Goal: Task Accomplishment & Management: Complete application form

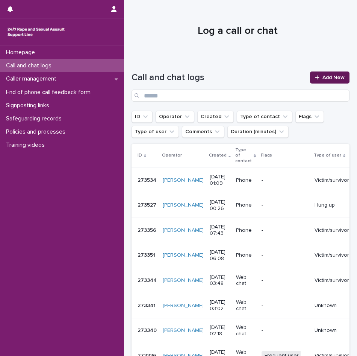
click at [330, 74] on link "Add New" at bounding box center [329, 77] width 39 height 12
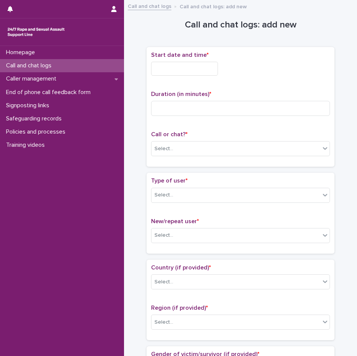
click at [163, 62] on input "text" at bounding box center [184, 69] width 67 height 14
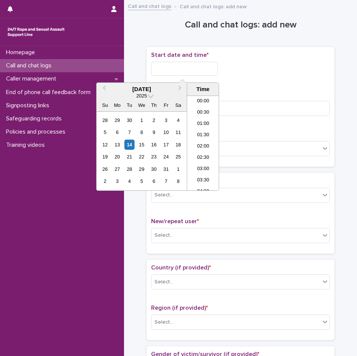
click at [185, 65] on input "text" at bounding box center [184, 69] width 67 height 14
click at [199, 120] on li "01:00" at bounding box center [203, 123] width 32 height 11
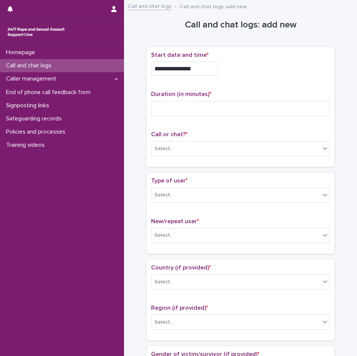
click at [199, 68] on input "**********" at bounding box center [184, 69] width 67 height 14
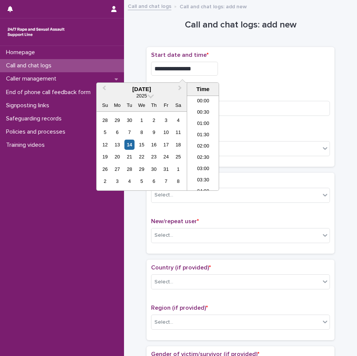
type input "**********"
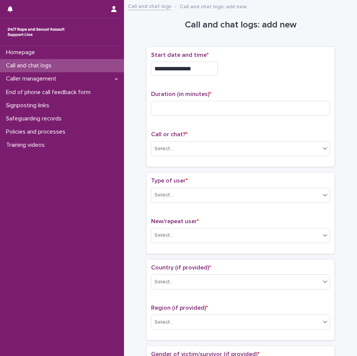
click at [274, 79] on div "**********" at bounding box center [240, 67] width 179 height 30
click at [248, 103] on input at bounding box center [240, 108] width 179 height 15
type input "**"
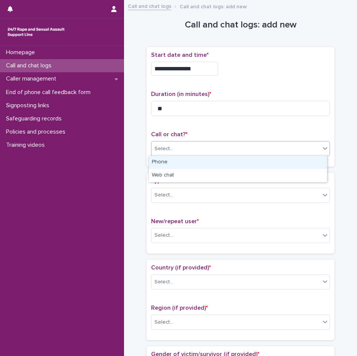
click at [254, 149] on div "Select..." at bounding box center [236, 148] width 169 height 12
click at [161, 164] on div "Phone" at bounding box center [238, 162] width 178 height 13
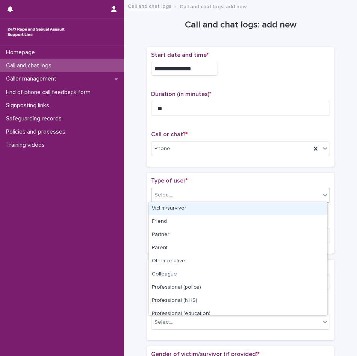
click at [168, 193] on div "Select..." at bounding box center [164, 195] width 19 height 8
click at [184, 209] on div "Victim/survivor" at bounding box center [238, 208] width 178 height 13
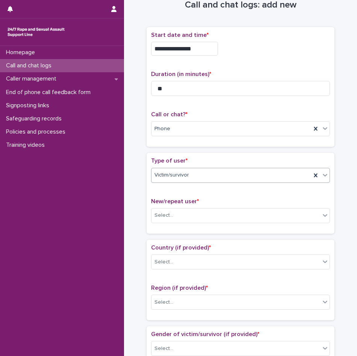
scroll to position [38, 0]
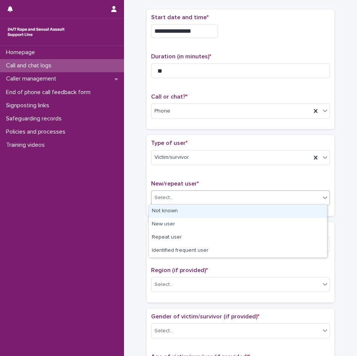
click at [200, 202] on div "Select..." at bounding box center [236, 197] width 169 height 12
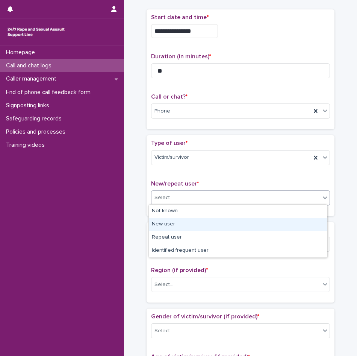
click at [168, 224] on div "New user" at bounding box center [238, 224] width 178 height 13
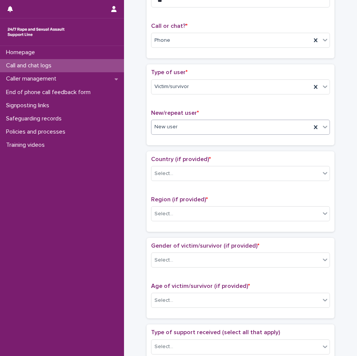
scroll to position [113, 0]
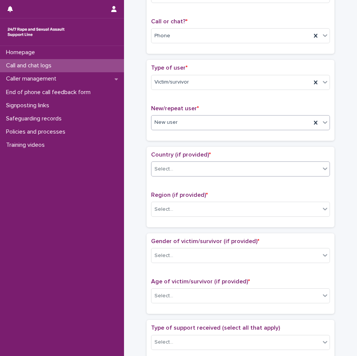
click at [189, 167] on div "Select..." at bounding box center [236, 169] width 169 height 12
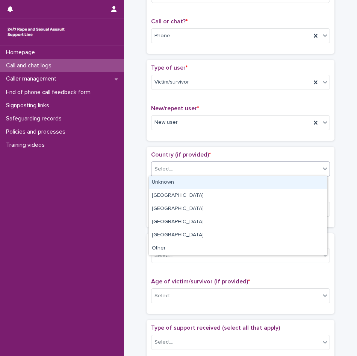
click at [180, 180] on div "Unknown" at bounding box center [238, 182] width 178 height 13
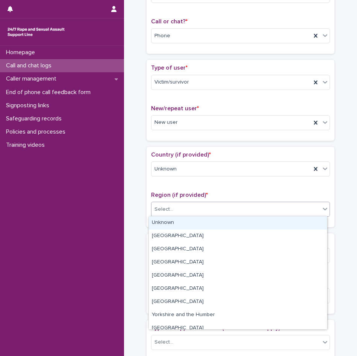
click at [170, 211] on div "Select..." at bounding box center [236, 209] width 169 height 12
click at [167, 221] on div "Unknown" at bounding box center [238, 222] width 178 height 13
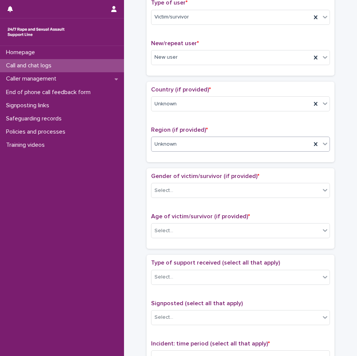
scroll to position [188, 0]
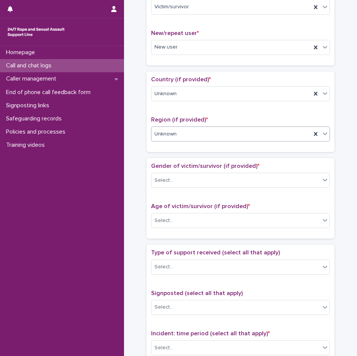
click at [169, 187] on div "Gender of victim/survivor (if provided) * Select..." at bounding box center [240, 177] width 179 height 31
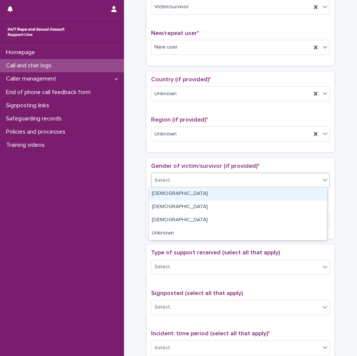
click at [167, 183] on div "Select..." at bounding box center [164, 180] width 19 height 8
click at [166, 196] on div "[DEMOGRAPHIC_DATA]" at bounding box center [238, 193] width 178 height 13
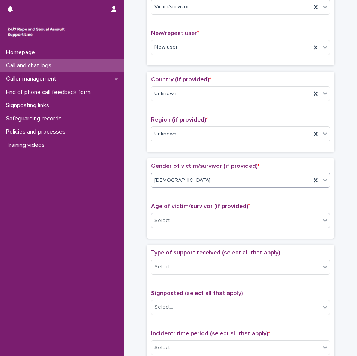
click at [168, 219] on div "Select..." at bounding box center [164, 221] width 19 height 8
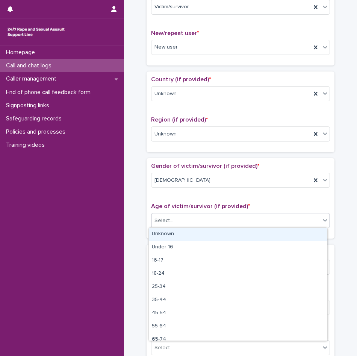
click at [168, 233] on div "Unknown" at bounding box center [238, 233] width 178 height 13
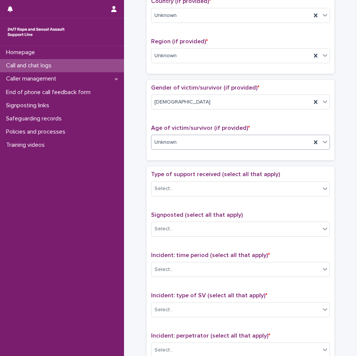
scroll to position [301, 0]
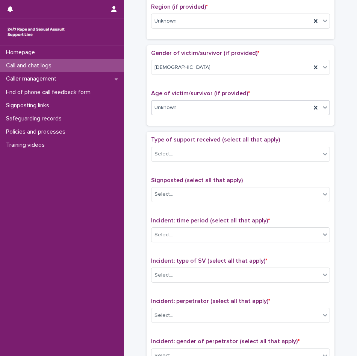
click at [170, 163] on div "Type of support received (select all that apply) Select..." at bounding box center [240, 151] width 179 height 31
click at [173, 158] on div "Select..." at bounding box center [236, 154] width 169 height 12
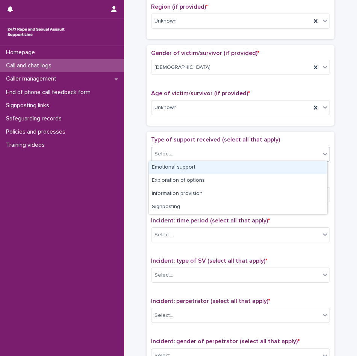
click at [173, 169] on div "Emotional support" at bounding box center [238, 167] width 178 height 13
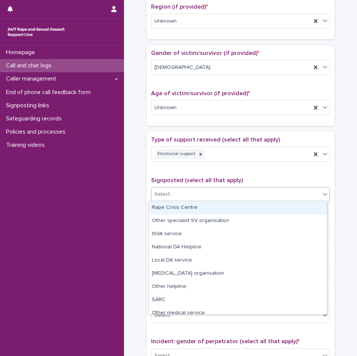
click at [180, 198] on div "Select..." at bounding box center [236, 194] width 169 height 12
click at [188, 179] on span "Signposted (select all that apply)" at bounding box center [197, 180] width 92 height 6
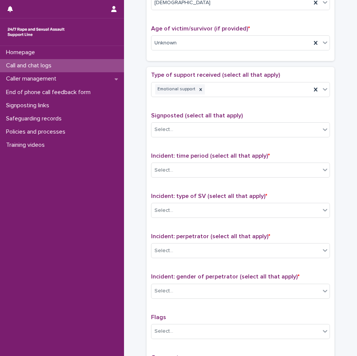
scroll to position [376, 0]
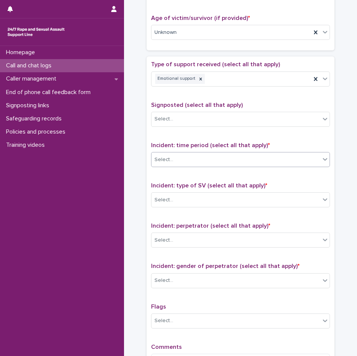
click at [188, 161] on div "Select..." at bounding box center [236, 159] width 169 height 12
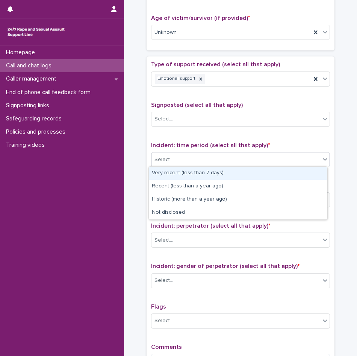
click at [177, 175] on div "Very recent (less than 7 days)" at bounding box center [238, 173] width 178 height 13
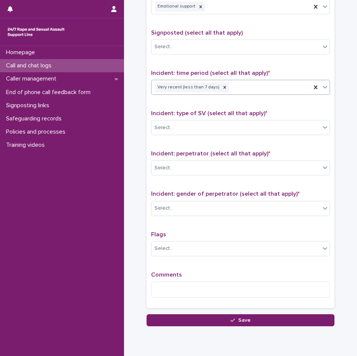
scroll to position [451, 0]
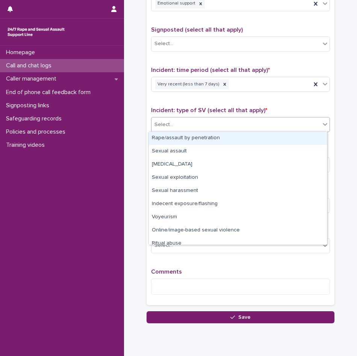
click at [181, 122] on div "Select..." at bounding box center [236, 124] width 169 height 12
click at [172, 102] on div "Type of support received (select all that apply) Emotional support Signposted (…" at bounding box center [240, 143] width 179 height 315
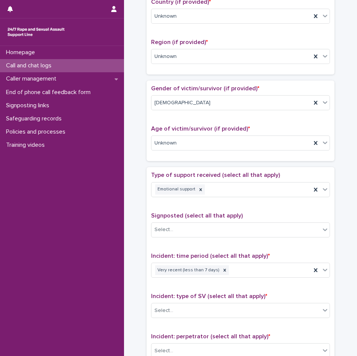
scroll to position [226, 0]
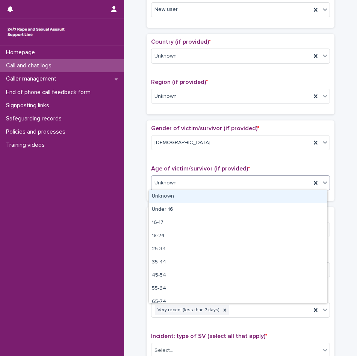
click at [207, 183] on div "Unknown" at bounding box center [232, 183] width 160 height 12
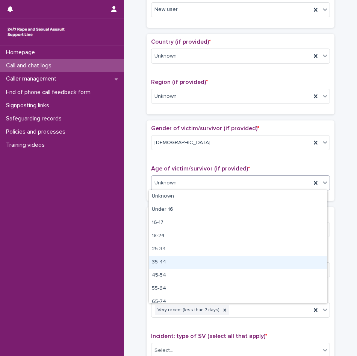
scroll to position [19, 0]
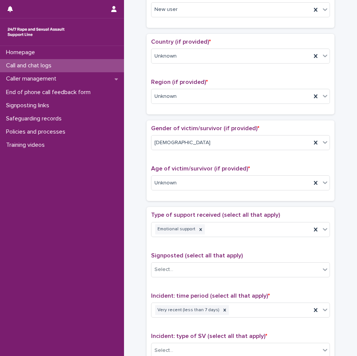
click at [134, 155] on div "**********" at bounding box center [241, 164] width 218 height 770
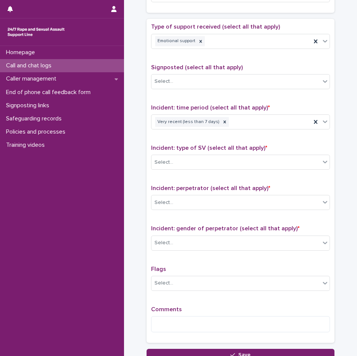
scroll to position [476, 0]
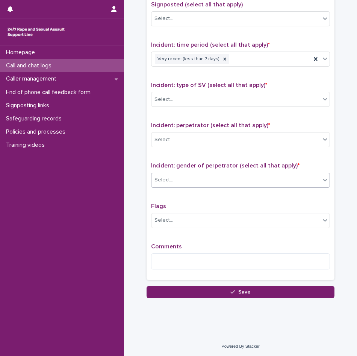
click at [173, 177] on div "Select..." at bounding box center [236, 180] width 169 height 12
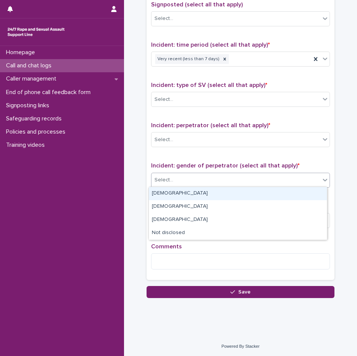
click at [176, 190] on div "[DEMOGRAPHIC_DATA]" at bounding box center [238, 193] width 178 height 13
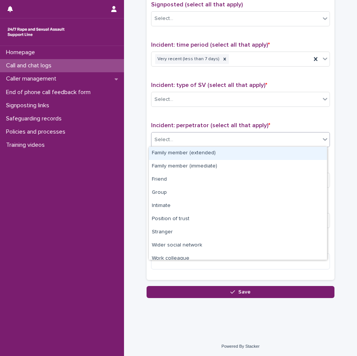
click at [189, 143] on div "Select..." at bounding box center [236, 139] width 169 height 12
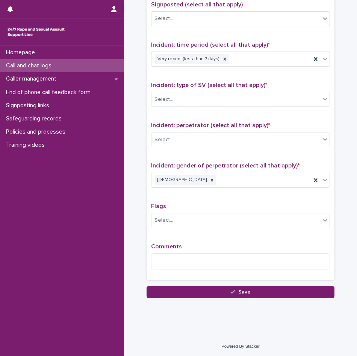
click at [188, 124] on span "Incident: perpetrator (select all that apply) *" at bounding box center [210, 125] width 119 height 6
click at [186, 95] on div "Select..." at bounding box center [236, 99] width 169 height 12
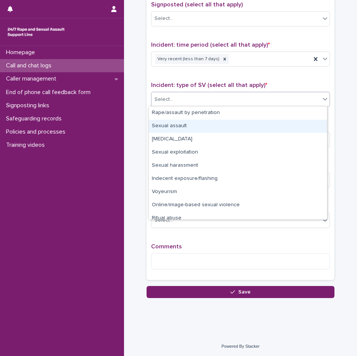
click at [171, 126] on div "Sexual assault" at bounding box center [238, 126] width 178 height 13
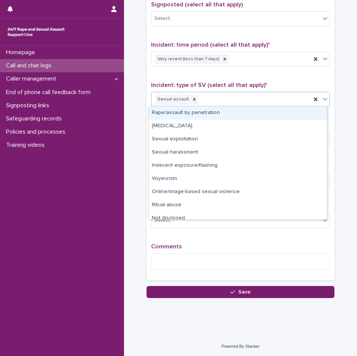
click at [209, 104] on div "Sexual assault" at bounding box center [232, 99] width 160 height 13
click at [202, 115] on div "Rape/assault by penetration" at bounding box center [238, 112] width 178 height 13
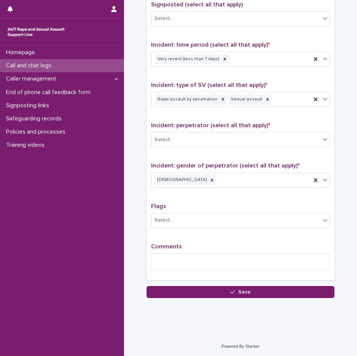
click at [198, 147] on div "Incident: perpetrator (select all that apply) * Select..." at bounding box center [240, 137] width 179 height 31
click at [196, 143] on div "Select..." at bounding box center [236, 139] width 169 height 12
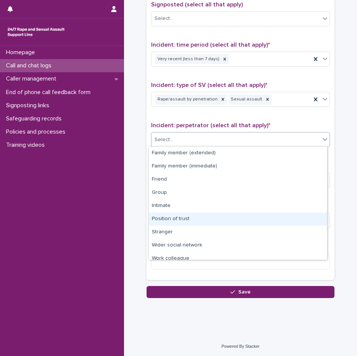
click at [174, 214] on div "Position of trust" at bounding box center [238, 218] width 178 height 13
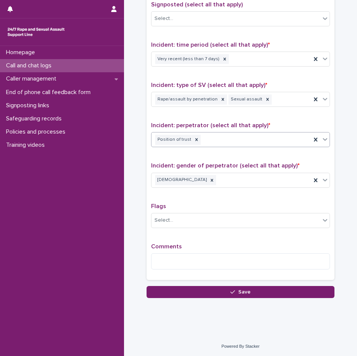
click at [174, 251] on div "Comments" at bounding box center [240, 259] width 179 height 32
click at [174, 253] on textarea at bounding box center [240, 261] width 179 height 16
click at [177, 259] on textarea at bounding box center [240, 261] width 179 height 16
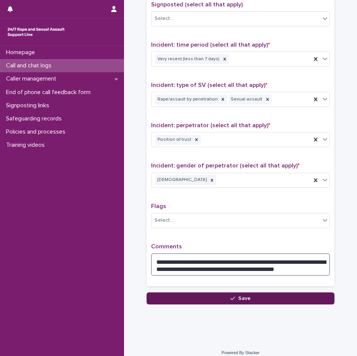
type textarea "**********"
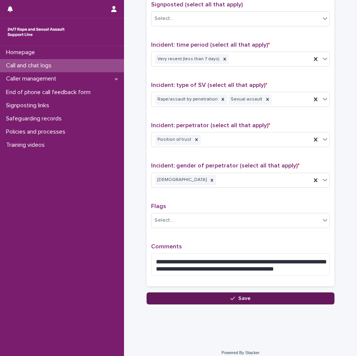
click at [248, 293] on button "Save" at bounding box center [241, 298] width 188 height 12
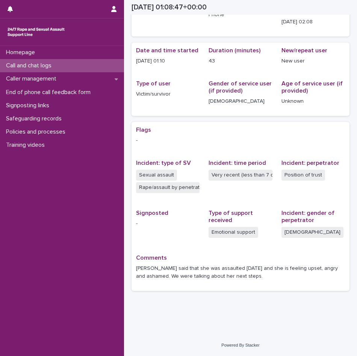
scroll to position [49, 0]
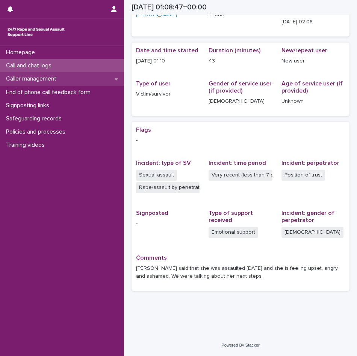
click at [72, 75] on div "Caller management" at bounding box center [62, 78] width 124 height 13
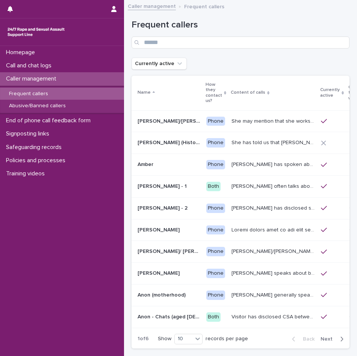
click at [61, 94] on div "Frequent callers" at bounding box center [62, 94] width 124 height 12
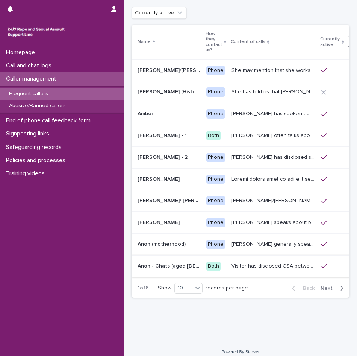
scroll to position [57, 0]
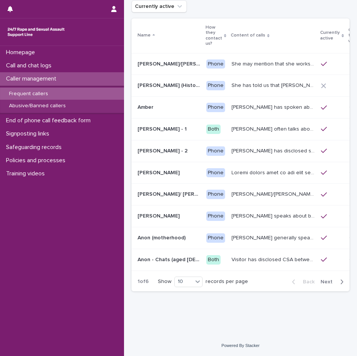
click at [340, 282] on icon "button" at bounding box center [341, 281] width 3 height 7
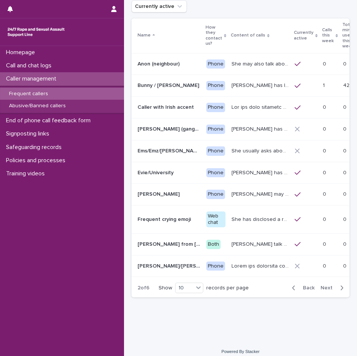
scroll to position [61, 0]
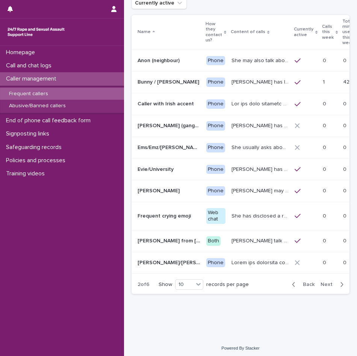
click at [295, 82] on icon at bounding box center [298, 82] width 6 height 7
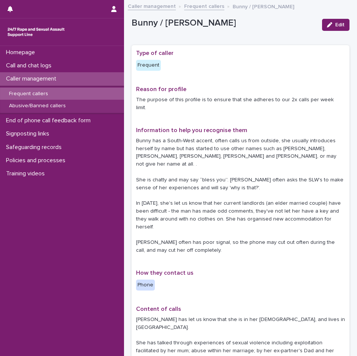
click at [159, 10] on link "Caller management" at bounding box center [152, 6] width 48 height 9
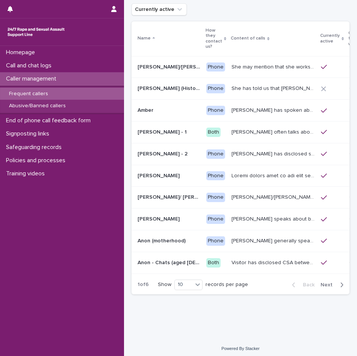
scroll to position [57, 0]
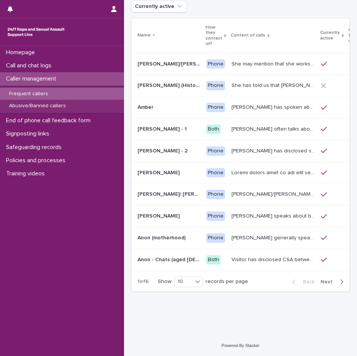
click at [328, 286] on div "Back Next" at bounding box center [318, 281] width 64 height 19
click at [327, 284] on button "Next" at bounding box center [334, 281] width 32 height 7
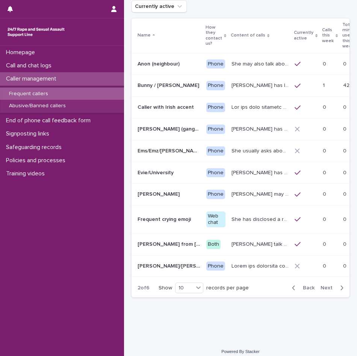
scroll to position [61, 0]
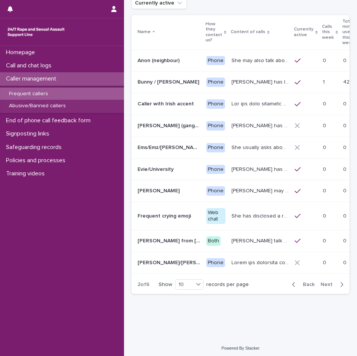
click at [328, 287] on button "Next" at bounding box center [334, 284] width 32 height 7
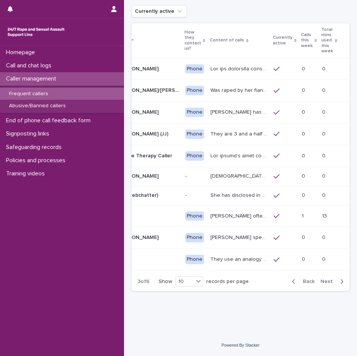
scroll to position [0, 4]
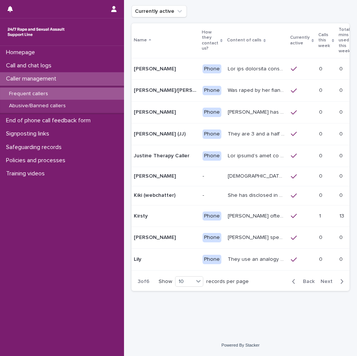
click at [268, 212] on p "[PERSON_NAME] often talks about experiencing sexual violence by a family friend…" at bounding box center [257, 215] width 59 height 8
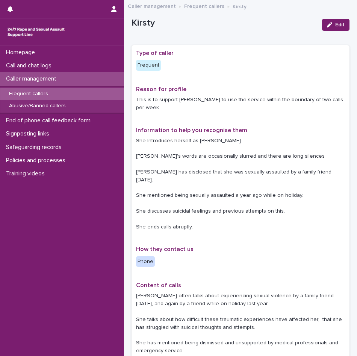
click at [211, 6] on link "Frequent callers" at bounding box center [204, 6] width 40 height 9
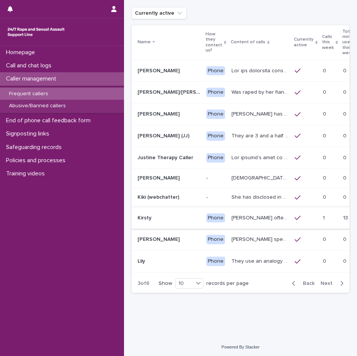
scroll to position [58, 0]
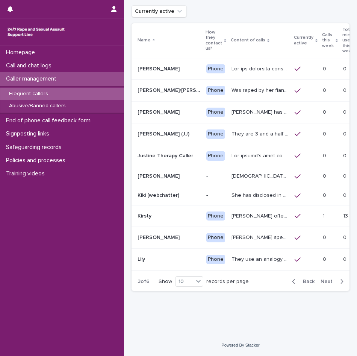
click at [340, 279] on icon "button" at bounding box center [341, 281] width 3 height 7
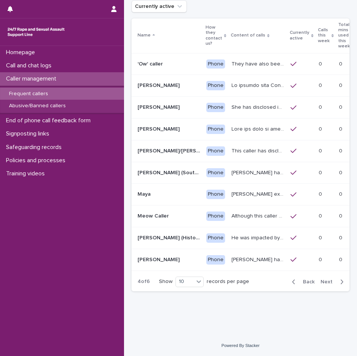
click at [337, 283] on div "button" at bounding box center [340, 281] width 6 height 7
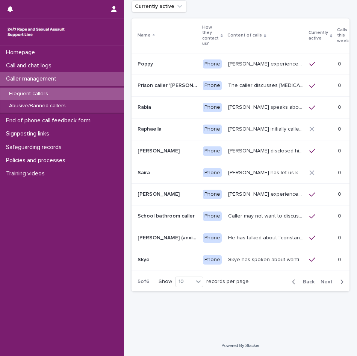
click at [337, 283] on div "button" at bounding box center [340, 281] width 6 height 7
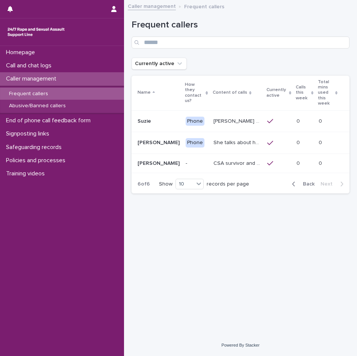
click at [295, 182] on icon "button" at bounding box center [294, 184] width 3 height 5
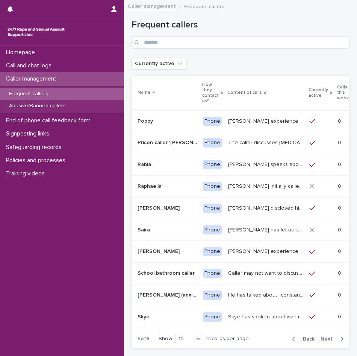
click at [292, 336] on icon "button" at bounding box center [293, 338] width 3 height 7
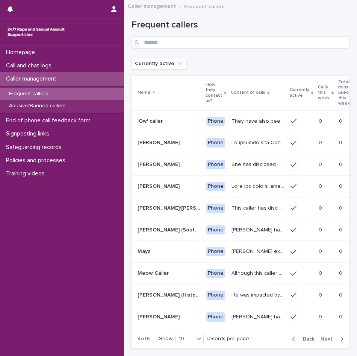
click at [292, 336] on icon "button" at bounding box center [293, 338] width 3 height 7
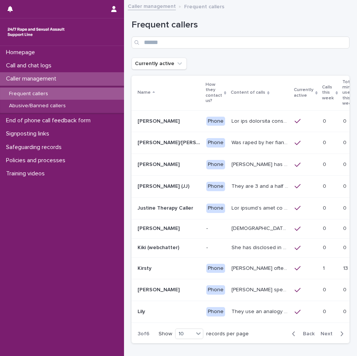
click at [292, 336] on icon "button" at bounding box center [293, 333] width 3 height 7
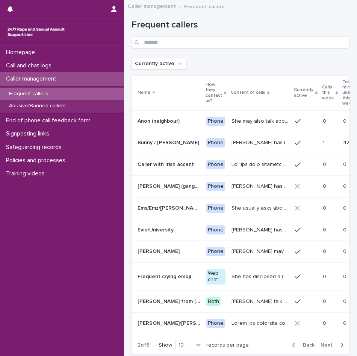
click at [286, 346] on button "Back" at bounding box center [302, 344] width 32 height 7
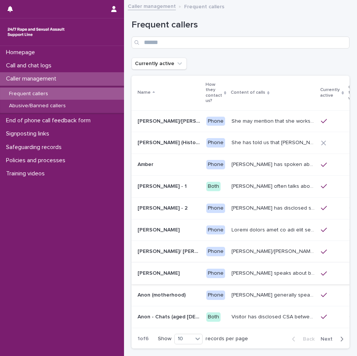
scroll to position [38, 0]
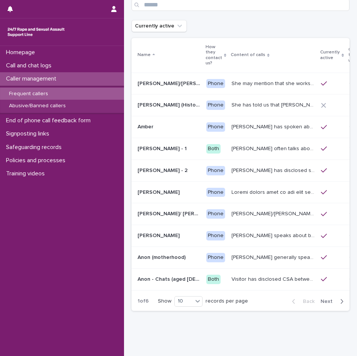
click at [340, 300] on icon "button" at bounding box center [341, 301] width 3 height 7
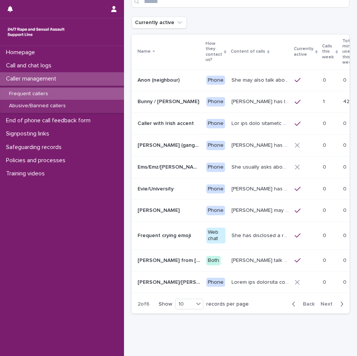
click at [341, 305] on icon "button" at bounding box center [342, 304] width 3 height 5
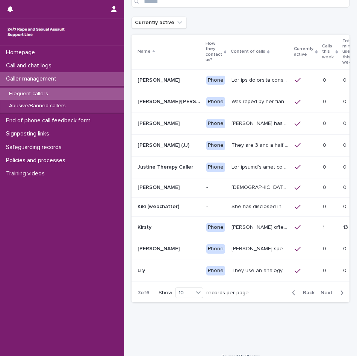
scroll to position [38, 0]
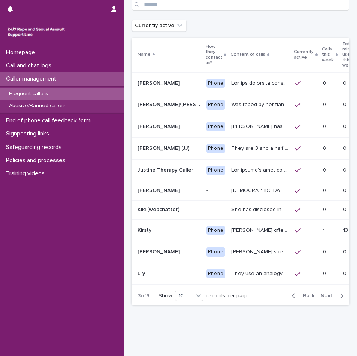
click at [336, 305] on div "Back Next" at bounding box center [318, 295] width 64 height 19
click at [341, 298] on icon "button" at bounding box center [342, 295] width 3 height 5
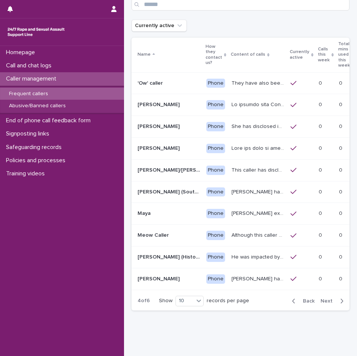
scroll to position [38, 0]
click at [341, 302] on icon "button" at bounding box center [342, 301] width 3 height 5
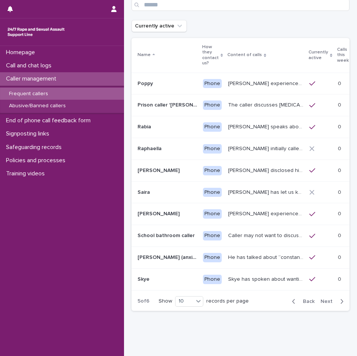
click at [341, 302] on icon "button" at bounding box center [342, 301] width 3 height 5
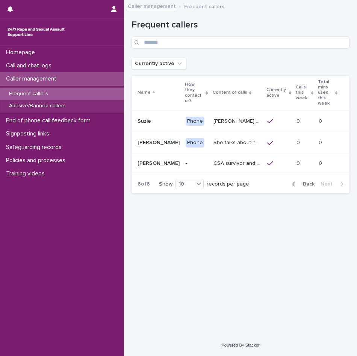
click at [227, 117] on p "[PERSON_NAME] discusses having been raped and sexually assaulted twice by a man…" at bounding box center [238, 121] width 49 height 8
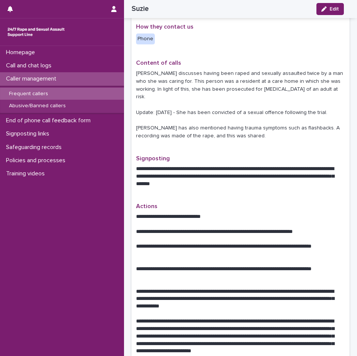
scroll to position [150, 0]
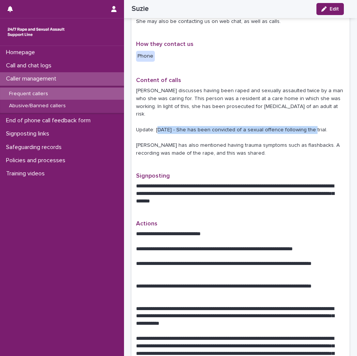
drag, startPoint x: 183, startPoint y: 120, endPoint x: 325, endPoint y: 126, distance: 141.5
click at [325, 126] on p "[PERSON_NAME] discusses having been raped and sexually assaulted twice by a man…" at bounding box center [240, 122] width 209 height 70
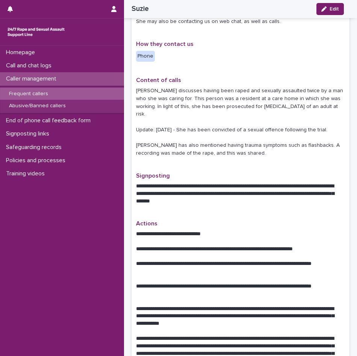
drag, startPoint x: 325, startPoint y: 126, endPoint x: 305, endPoint y: 149, distance: 30.1
click at [305, 149] on p "[PERSON_NAME] discusses having been raped and sexually assaulted twice by a man…" at bounding box center [240, 122] width 209 height 70
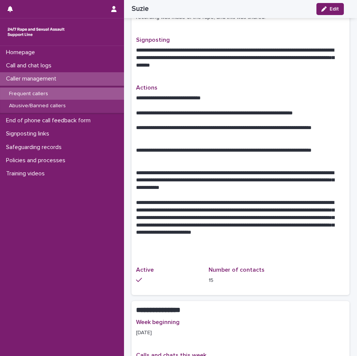
scroll to position [301, 0]
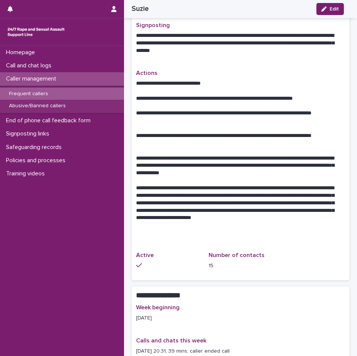
drag, startPoint x: 168, startPoint y: 144, endPoint x: 243, endPoint y: 146, distance: 75.2
click at [239, 147] on p at bounding box center [240, 151] width 209 height 8
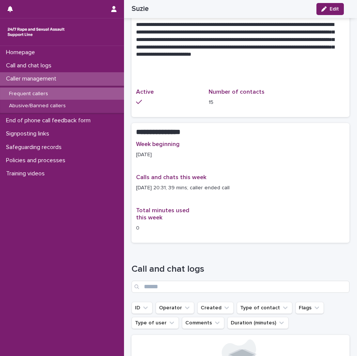
scroll to position [451, 0]
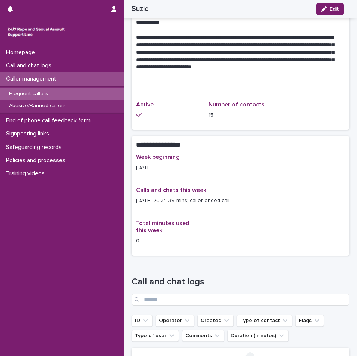
drag, startPoint x: 135, startPoint y: 191, endPoint x: 265, endPoint y: 199, distance: 130.7
click at [265, 199] on div "Week beginning [DATE] Calls and chats this week [DATE] 20:31; 39 mins; caller e…" at bounding box center [241, 204] width 218 height 102
click at [265, 199] on div "Calls and chats this week [DATE] 20:31; 39 mins; caller ended call" at bounding box center [240, 198] width 209 height 24
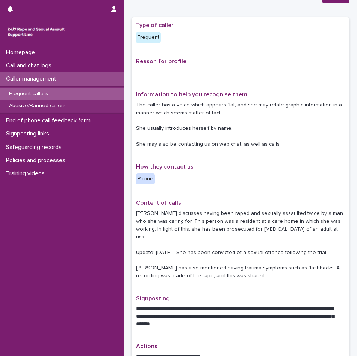
scroll to position [0, 0]
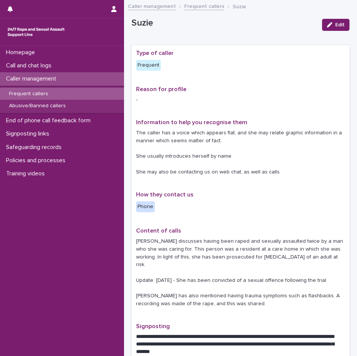
click at [26, 79] on p "Caller management" at bounding box center [32, 78] width 59 height 7
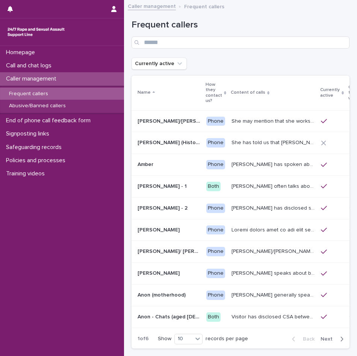
click at [30, 94] on p "Frequent callers" at bounding box center [28, 94] width 51 height 6
click at [337, 341] on div "button" at bounding box center [340, 338] width 6 height 7
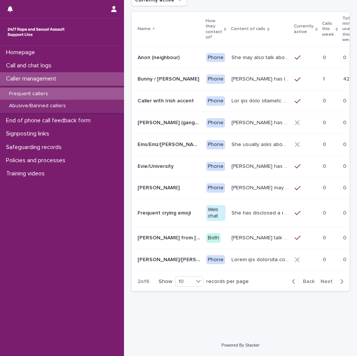
click at [321, 283] on span "Next" at bounding box center [329, 281] width 17 height 5
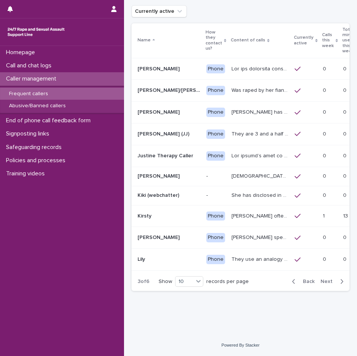
scroll to position [58, 0]
click at [330, 285] on div "Back Next" at bounding box center [318, 281] width 64 height 19
click at [327, 283] on span "Next" at bounding box center [329, 281] width 17 height 5
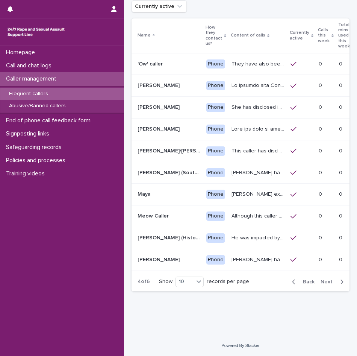
scroll to position [57, 0]
click at [327, 283] on span "Next" at bounding box center [329, 281] width 17 height 5
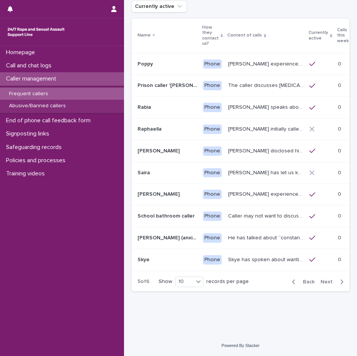
click at [327, 283] on span "Next" at bounding box center [329, 281] width 17 height 5
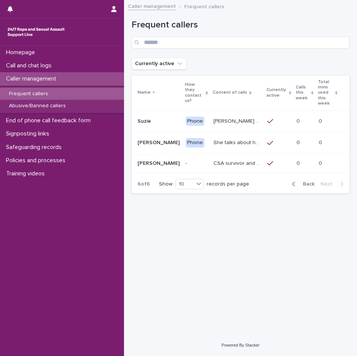
click at [297, 180] on button "Back" at bounding box center [302, 183] width 32 height 7
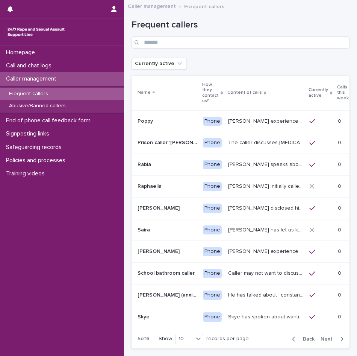
click at [299, 338] on span "Back" at bounding box center [307, 338] width 16 height 5
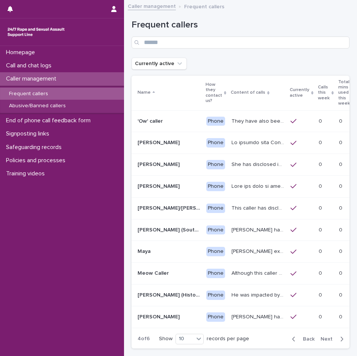
click at [299, 338] on span "Back" at bounding box center [307, 338] width 16 height 5
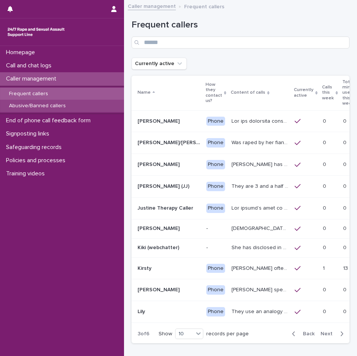
click at [77, 107] on div "Abusive/Banned callers" at bounding box center [62, 106] width 124 height 12
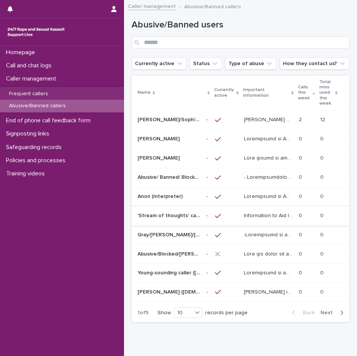
scroll to position [31, 0]
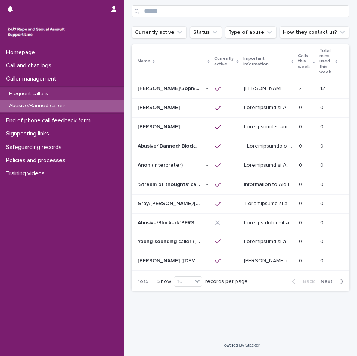
click at [328, 283] on span "Next" at bounding box center [329, 281] width 17 height 5
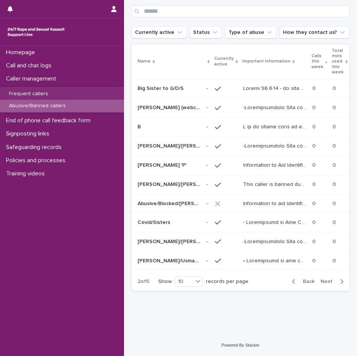
scroll to position [34, 0]
click at [327, 284] on span "Next" at bounding box center [329, 281] width 17 height 5
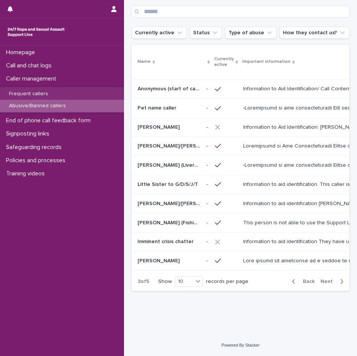
click at [337, 285] on div "button" at bounding box center [340, 281] width 6 height 7
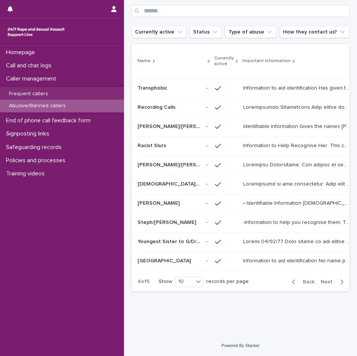
scroll to position [34, 0]
click at [198, 165] on p at bounding box center [169, 165] width 63 height 6
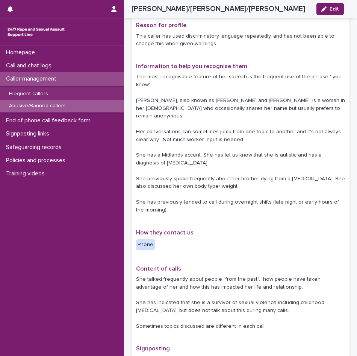
scroll to position [75, 0]
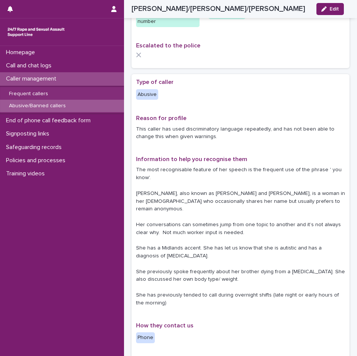
click at [33, 80] on p "Caller management" at bounding box center [32, 78] width 59 height 7
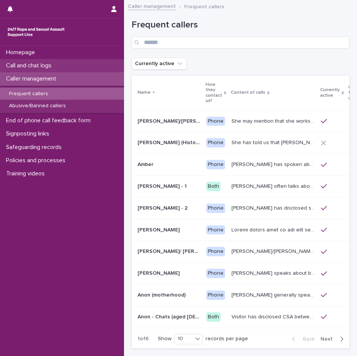
click at [47, 65] on p "Call and chat logs" at bounding box center [30, 65] width 55 height 7
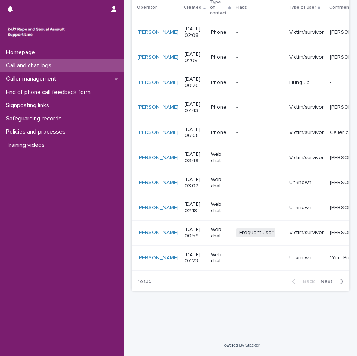
scroll to position [0, 26]
click at [341, 283] on icon "button" at bounding box center [342, 281] width 3 height 5
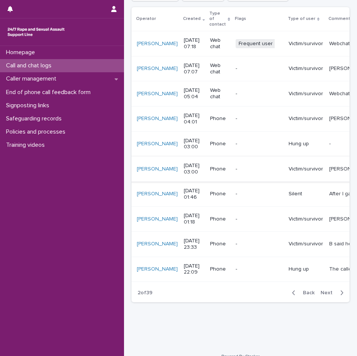
scroll to position [150, 0]
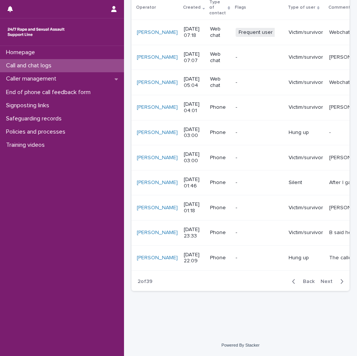
click at [338, 288] on div "Back Next" at bounding box center [318, 281] width 64 height 19
click at [341, 283] on icon "button" at bounding box center [342, 281] width 3 height 5
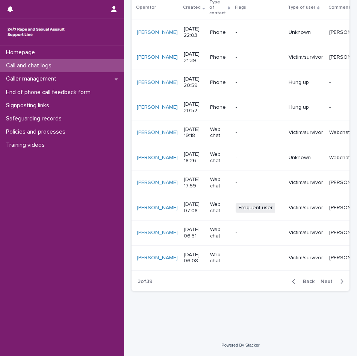
click at [330, 284] on span "Next" at bounding box center [329, 281] width 17 height 5
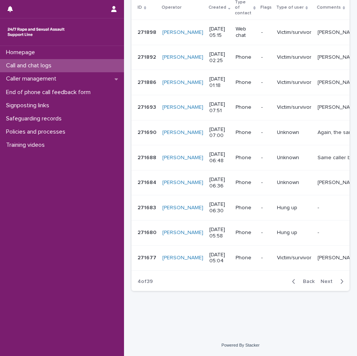
scroll to position [0, 14]
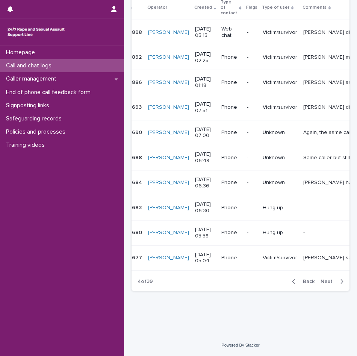
click at [337, 284] on div "button" at bounding box center [340, 281] width 6 height 7
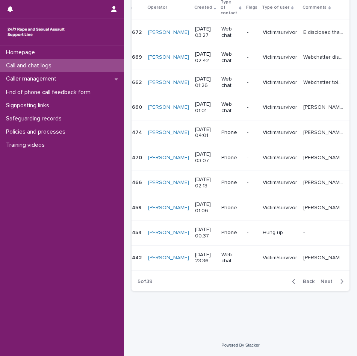
click at [340, 285] on icon "button" at bounding box center [341, 281] width 3 height 7
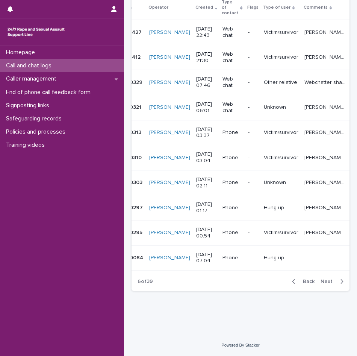
click at [337, 285] on div "button" at bounding box center [340, 281] width 6 height 7
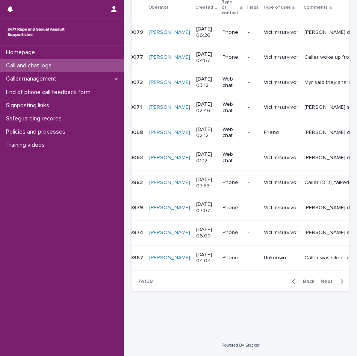
click at [337, 285] on div "button" at bounding box center [340, 281] width 6 height 7
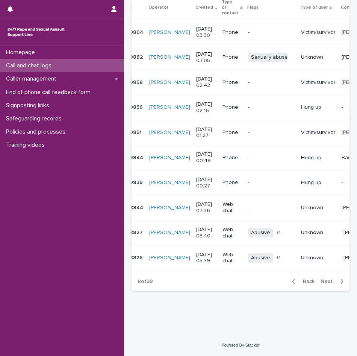
click at [331, 284] on span "Next" at bounding box center [329, 281] width 17 height 5
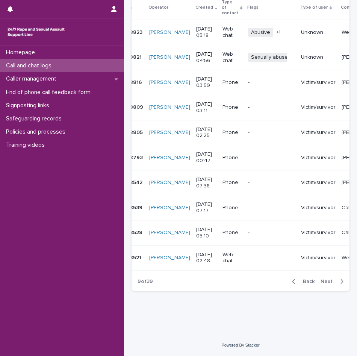
click at [340, 284] on icon "button" at bounding box center [341, 281] width 3 height 7
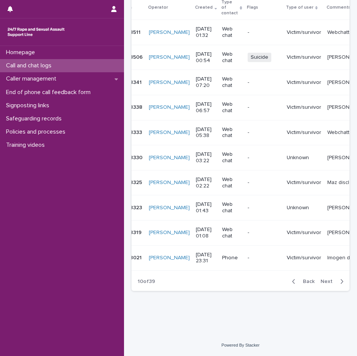
click at [340, 285] on icon "button" at bounding box center [341, 281] width 3 height 7
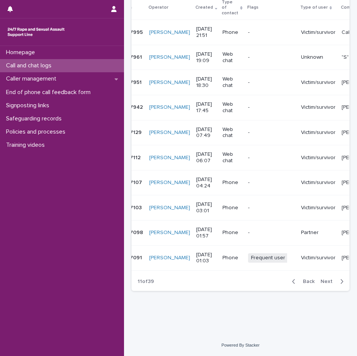
click at [340, 283] on icon "button" at bounding box center [341, 281] width 3 height 7
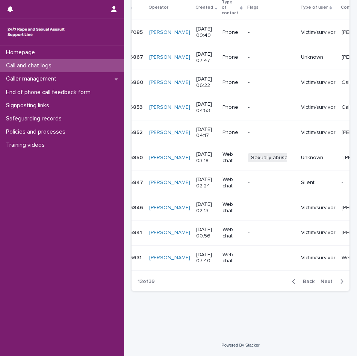
click at [340, 285] on icon "button" at bounding box center [341, 281] width 3 height 7
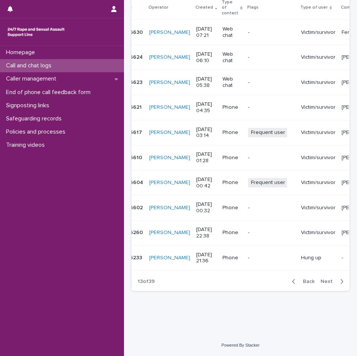
click at [340, 285] on icon "button" at bounding box center [341, 281] width 3 height 7
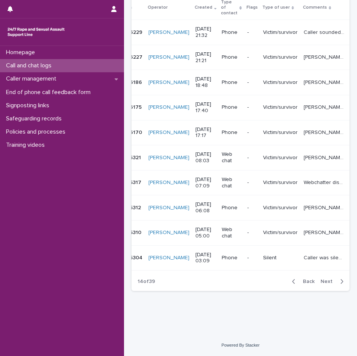
click at [340, 285] on icon "button" at bounding box center [341, 281] width 3 height 7
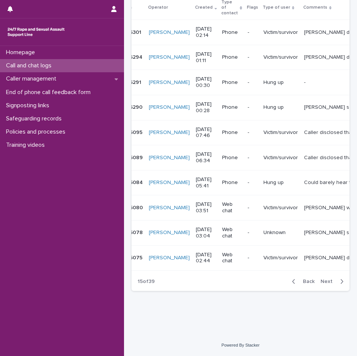
click at [340, 285] on icon "button" at bounding box center [341, 281] width 3 height 7
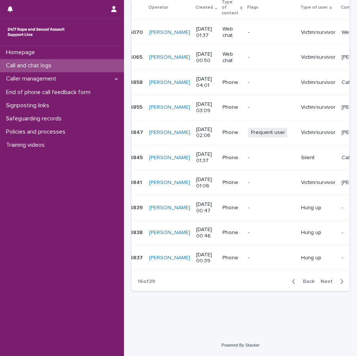
click at [340, 285] on icon "button" at bounding box center [341, 281] width 3 height 7
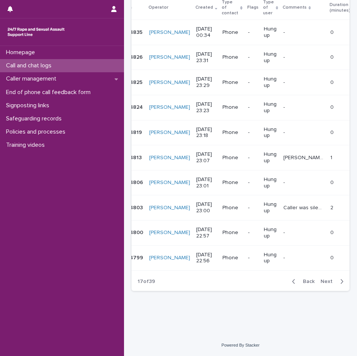
scroll to position [148, 0]
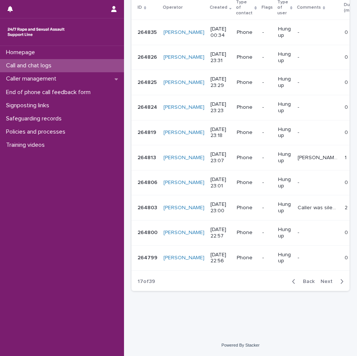
click at [335, 286] on div "Back Next" at bounding box center [318, 281] width 64 height 19
click at [340, 283] on icon "button" at bounding box center [341, 281] width 3 height 7
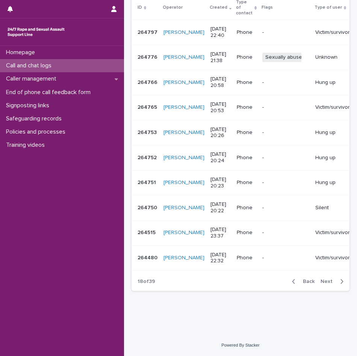
scroll to position [150, 0]
click at [340, 283] on icon "button" at bounding box center [341, 281] width 3 height 7
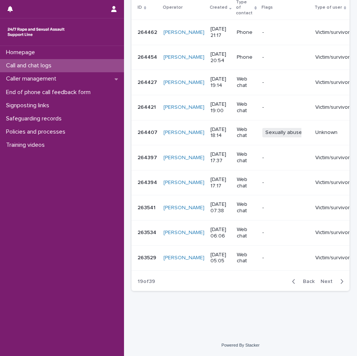
click at [340, 283] on icon "button" at bounding box center [341, 281] width 3 height 7
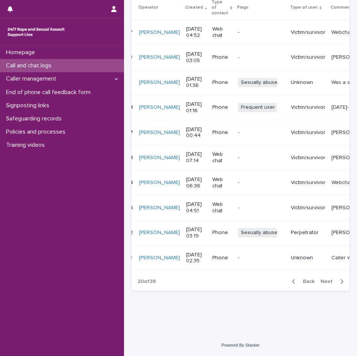
scroll to position [0, 33]
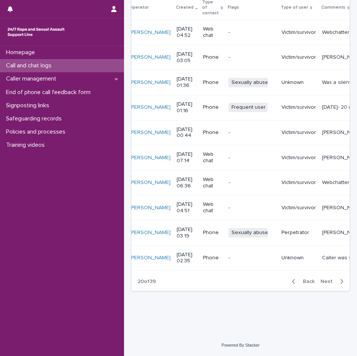
click at [340, 285] on icon "button" at bounding box center [341, 281] width 3 height 7
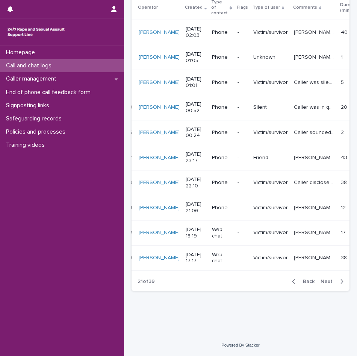
click at [340, 285] on icon "button" at bounding box center [341, 281] width 3 height 7
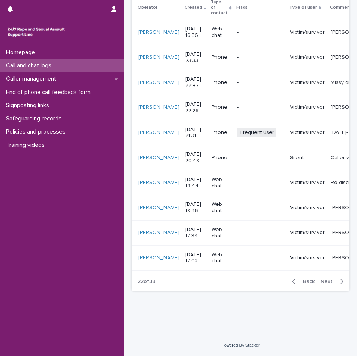
click at [340, 285] on icon "button" at bounding box center [341, 281] width 3 height 7
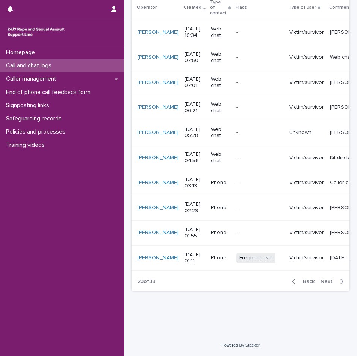
click at [337, 285] on div "button" at bounding box center [340, 281] width 6 height 7
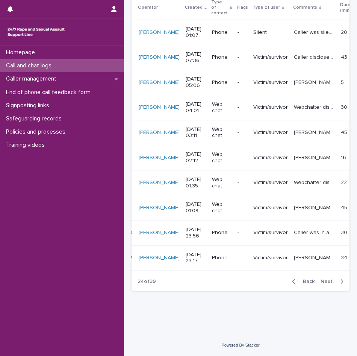
scroll to position [0, 21]
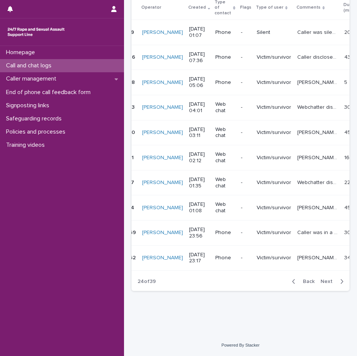
click at [337, 285] on div "button" at bounding box center [340, 281] width 6 height 7
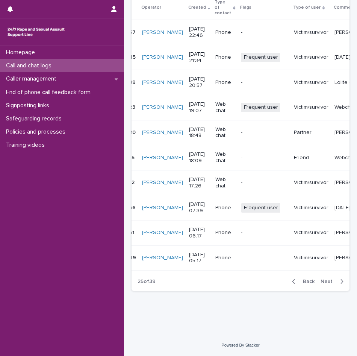
click at [340, 283] on icon "button" at bounding box center [341, 281] width 3 height 7
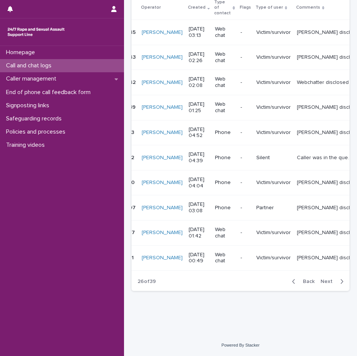
click at [340, 283] on icon "button" at bounding box center [341, 281] width 3 height 7
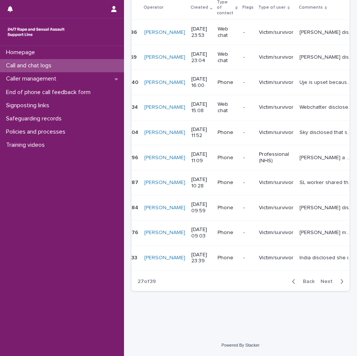
click at [340, 283] on icon "button" at bounding box center [341, 281] width 3 height 7
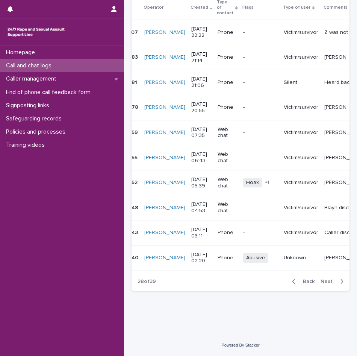
click at [340, 283] on icon "button" at bounding box center [341, 281] width 3 height 7
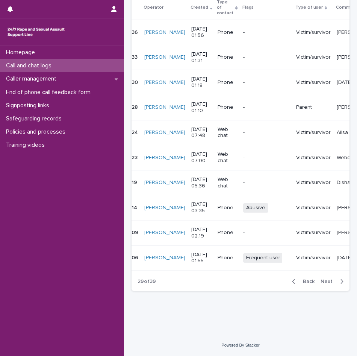
click at [340, 283] on icon "button" at bounding box center [341, 281] width 3 height 7
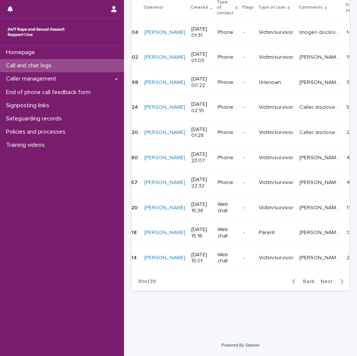
click at [337, 284] on div "button" at bounding box center [340, 281] width 6 height 7
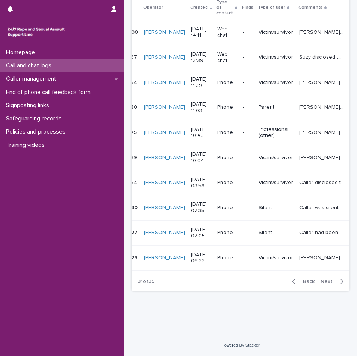
click at [340, 284] on icon "button" at bounding box center [341, 281] width 3 height 7
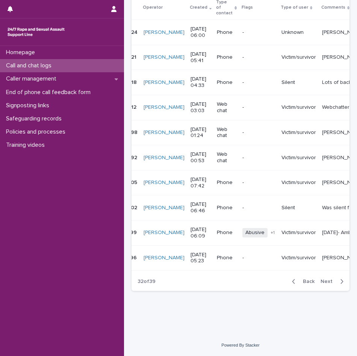
click at [340, 284] on icon "button" at bounding box center [341, 281] width 3 height 7
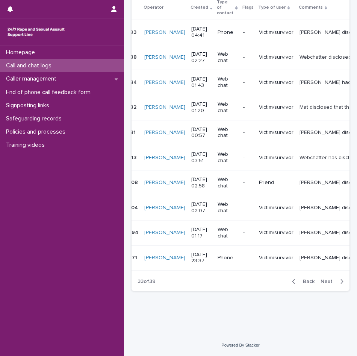
click at [340, 284] on icon "button" at bounding box center [341, 281] width 3 height 7
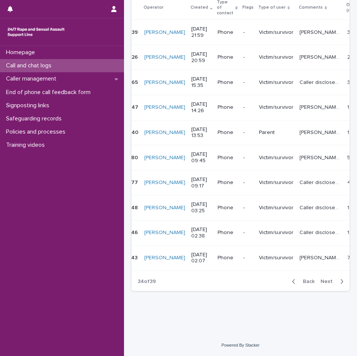
click at [340, 284] on icon "button" at bounding box center [341, 281] width 3 height 7
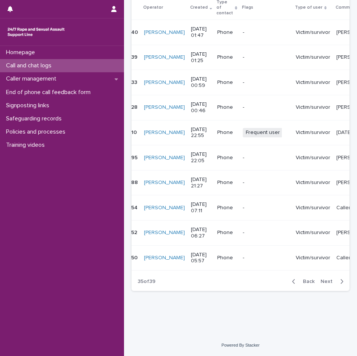
click at [340, 283] on icon "button" at bounding box center [341, 281] width 3 height 7
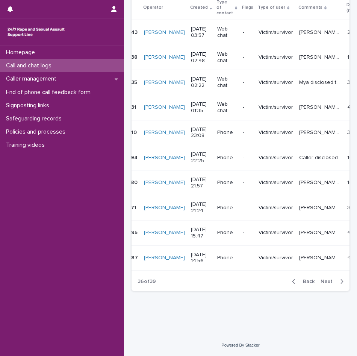
click at [337, 283] on div "button" at bounding box center [340, 281] width 6 height 7
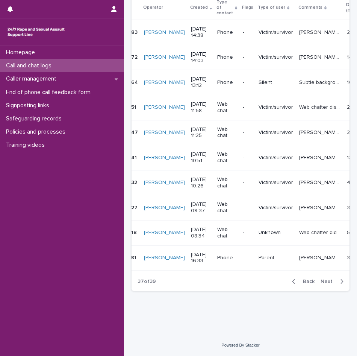
click at [337, 284] on div "button" at bounding box center [340, 281] width 6 height 7
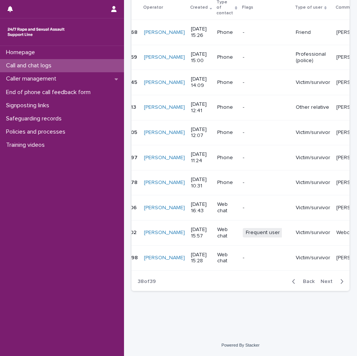
click at [337, 285] on div "button" at bounding box center [340, 281] width 6 height 7
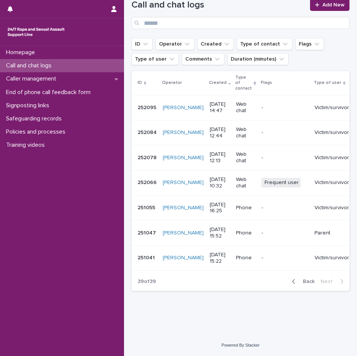
click at [71, 67] on div "Call and chat logs" at bounding box center [62, 65] width 124 height 13
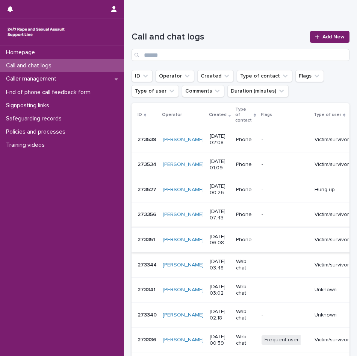
scroll to position [3, 0]
